Goal: Find specific page/section: Find specific page/section

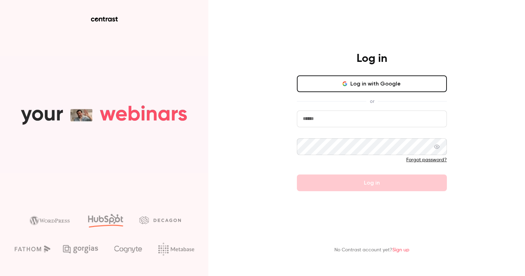
click at [313, 86] on button "Log in with Google" at bounding box center [372, 83] width 150 height 17
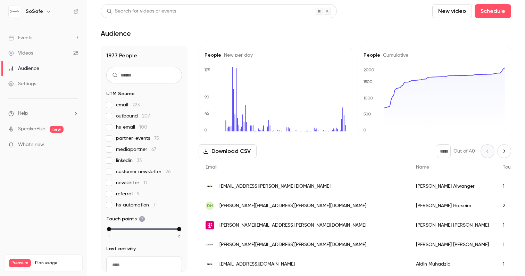
click at [36, 34] on link "Events 7" at bounding box center [43, 37] width 87 height 15
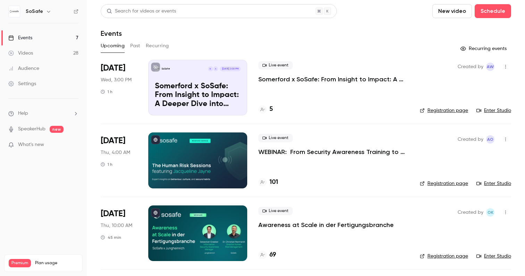
click at [135, 43] on button "Past" at bounding box center [135, 45] width 10 height 11
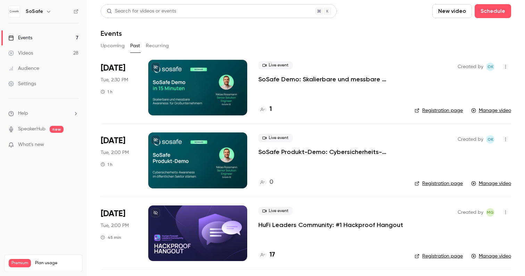
click at [112, 43] on button "Upcoming" at bounding box center [113, 45] width 24 height 11
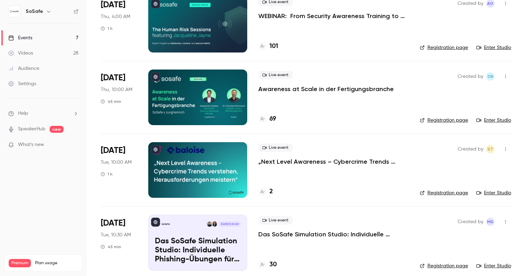
scroll to position [134, 0]
